Goal: Check status: Check status

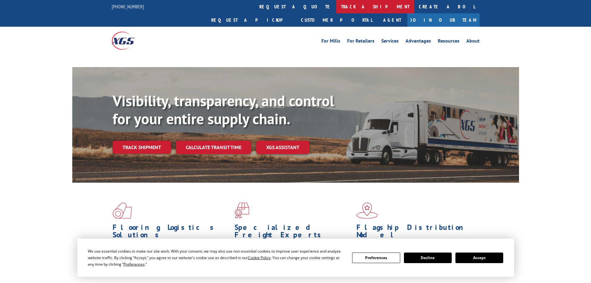
click at [336, 8] on link "track a shipment" at bounding box center [375, 6] width 78 height 13
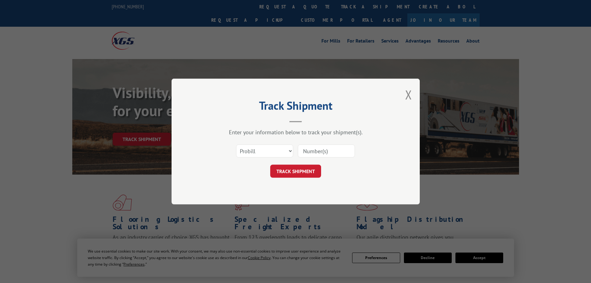
click at [311, 151] on input at bounding box center [326, 150] width 57 height 13
paste input "17207707BOL"
type input "17207707BOL"
click at [306, 172] on button "TRACK SHIPMENT" at bounding box center [295, 170] width 51 height 13
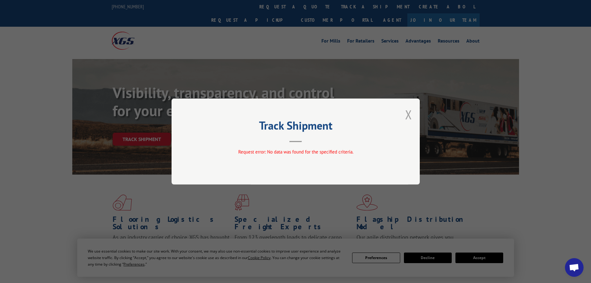
click at [408, 115] on button "Close modal" at bounding box center [408, 114] width 7 height 16
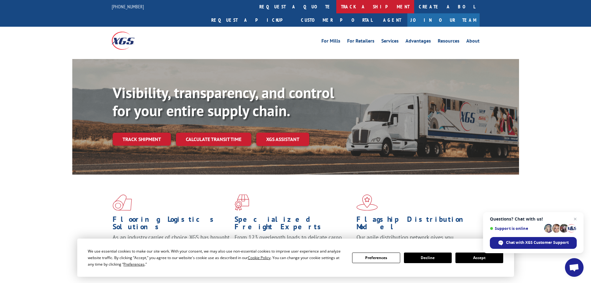
click at [336, 9] on link "track a shipment" at bounding box center [375, 6] width 78 height 13
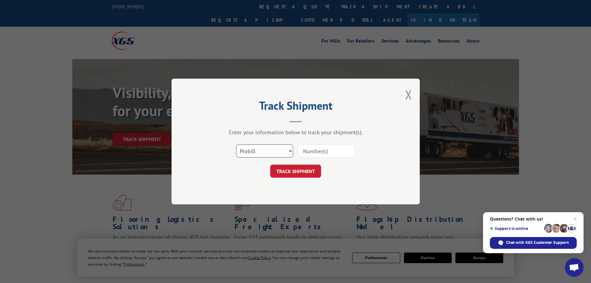
click at [257, 149] on select "Select category... Probill BOL PO" at bounding box center [264, 150] width 57 height 13
select select "bol"
click at [236, 144] on select "Select category... Probill BOL PO" at bounding box center [264, 150] width 57 height 13
click at [310, 149] on input at bounding box center [326, 150] width 57 height 13
paste input "17207707BOL"
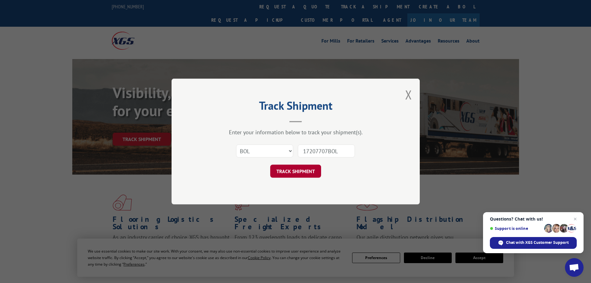
type input "17207707BOL"
click at [307, 171] on button "TRACK SHIPMENT" at bounding box center [295, 170] width 51 height 13
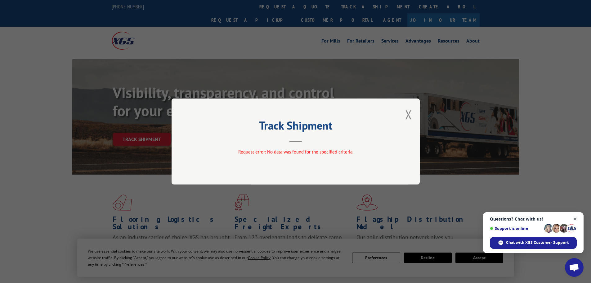
click at [575, 219] on span "Close chat" at bounding box center [575, 219] width 8 height 8
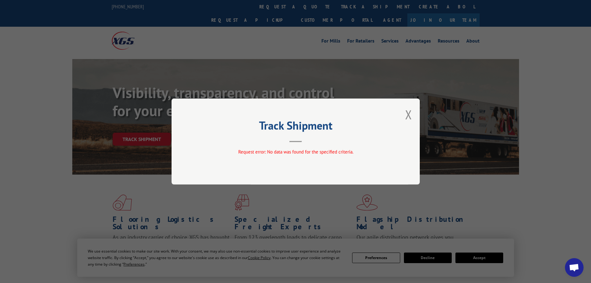
click at [404, 121] on div "Track Shipment Request error: No data was found for the specified criteria." at bounding box center [295, 141] width 248 height 86
click at [408, 113] on button "Close modal" at bounding box center [408, 114] width 7 height 16
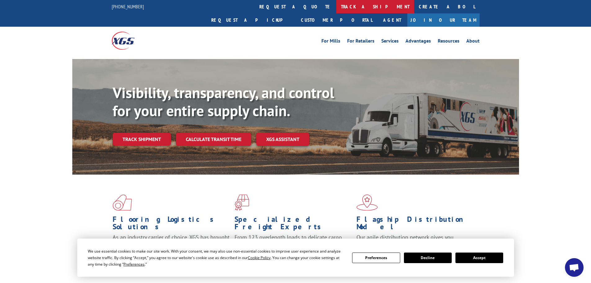
click at [336, 7] on link "track a shipment" at bounding box center [375, 6] width 78 height 13
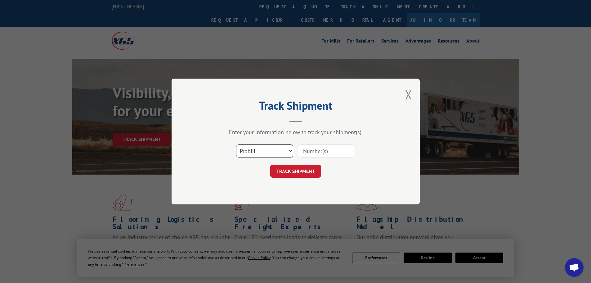
click at [260, 154] on select "Select category... Probill BOL PO" at bounding box center [264, 150] width 57 height 13
click at [236, 144] on select "Select category... Probill BOL PO" at bounding box center [264, 150] width 57 height 13
click at [316, 151] on input at bounding box center [326, 150] width 57 height 13
paste input "17207707BOL"
type input "17207707"
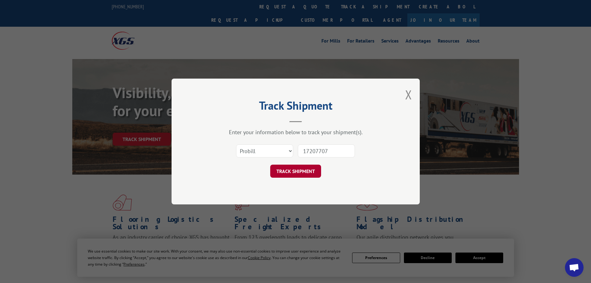
click at [293, 172] on button "TRACK SHIPMENT" at bounding box center [295, 170] width 51 height 13
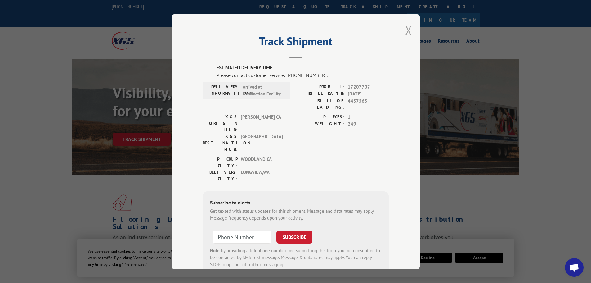
click at [405, 26] on button "Close modal" at bounding box center [408, 30] width 7 height 16
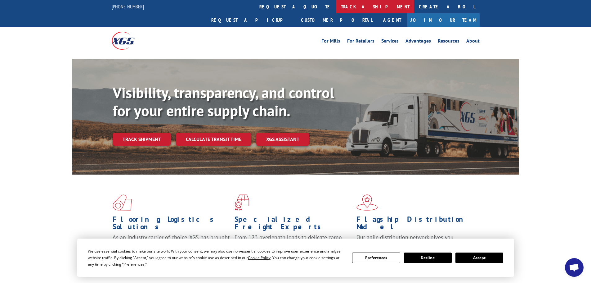
click at [336, 8] on link "track a shipment" at bounding box center [375, 6] width 78 height 13
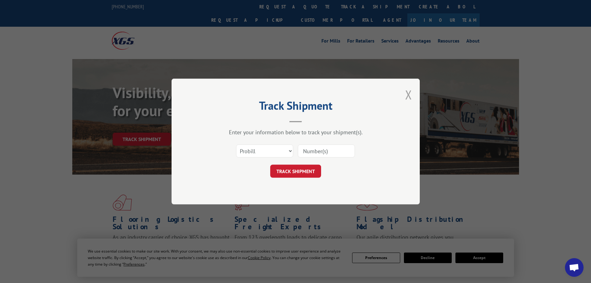
click at [410, 97] on button "Close modal" at bounding box center [408, 94] width 7 height 16
